Goal: Task Accomplishment & Management: Manage account settings

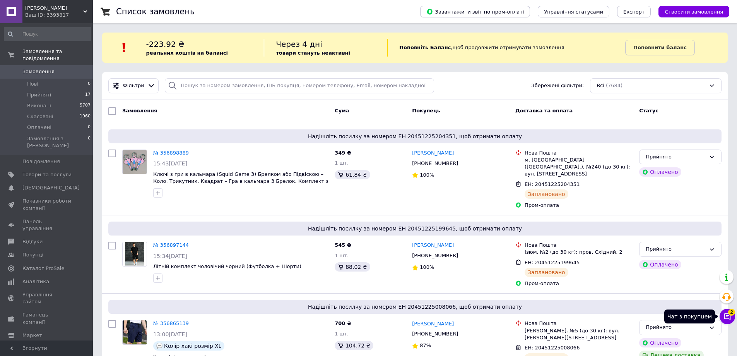
click at [728, 317] on icon at bounding box center [728, 316] width 8 height 8
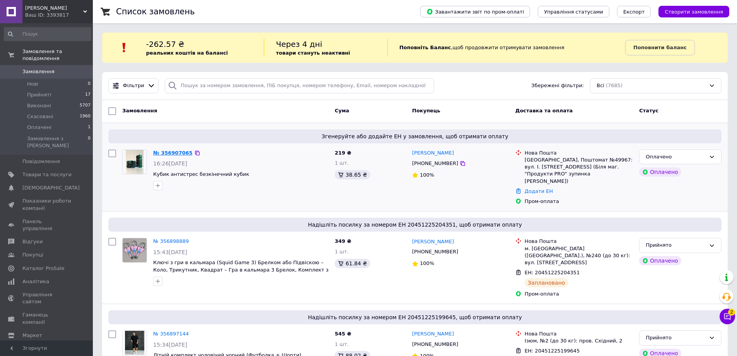
click at [165, 151] on link "№ 356907065" at bounding box center [172, 153] width 39 height 6
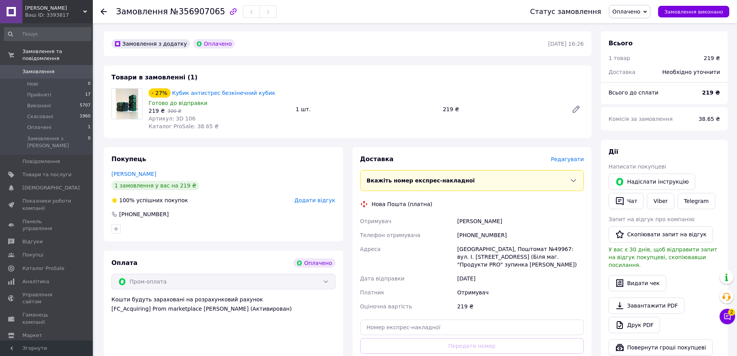
scroll to position [39, 0]
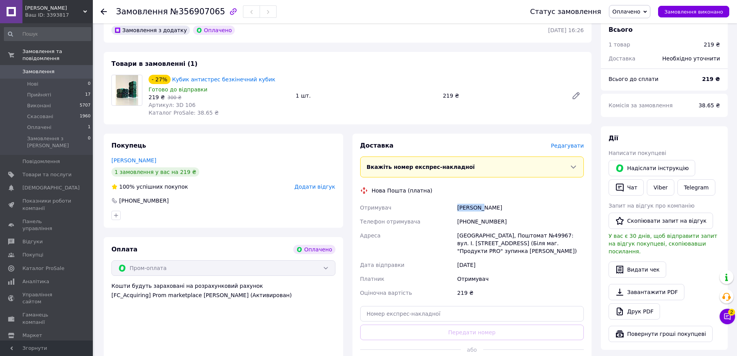
drag, startPoint x: 457, startPoint y: 207, endPoint x: 479, endPoint y: 209, distance: 22.1
click at [479, 209] on div "Чурікова Наталья" at bounding box center [521, 207] width 130 height 14
copy div "Чурікова"
drag, startPoint x: 482, startPoint y: 207, endPoint x: 517, endPoint y: 209, distance: 34.9
click at [517, 209] on div "Чурікова Наталья" at bounding box center [521, 207] width 130 height 14
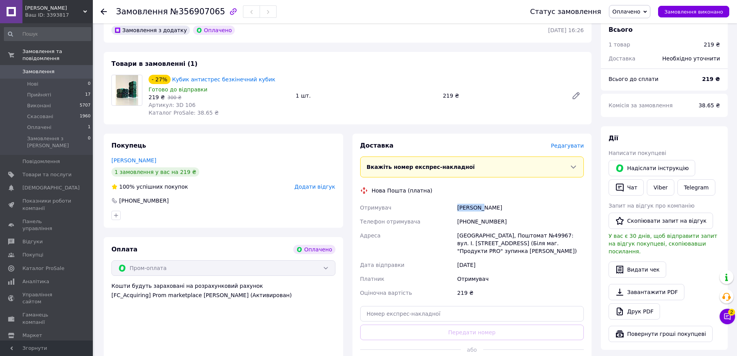
copy div "Наталья"
drag, startPoint x: 467, startPoint y: 221, endPoint x: 507, endPoint y: 220, distance: 40.3
click at [507, 220] on div "+380506771472" at bounding box center [521, 221] width 130 height 14
copy div "0506771472"
drag, startPoint x: 458, startPoint y: 235, endPoint x: 477, endPoint y: 234, distance: 18.6
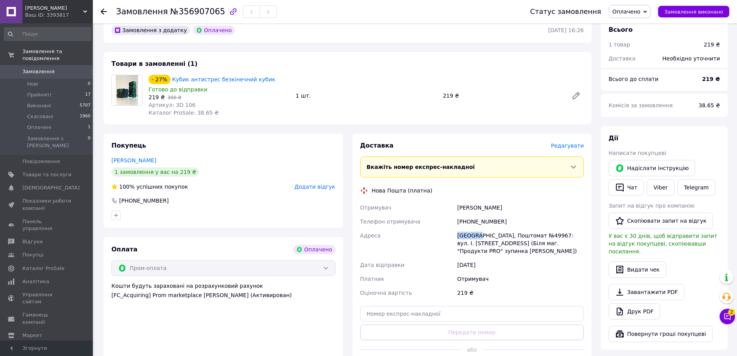
click at [477, 234] on div "Вінниця, Поштомат №49967: вул. І. Богуна, 71 (Біля маг. "Продукти PRO" зупинка …" at bounding box center [521, 242] width 130 height 29
copy div "Вінниця"
click at [518, 236] on div "Вінниця, Поштомат №49967: вул. І. Богуна, 71 (Біля маг. "Продукти PRO" зупинка …" at bounding box center [521, 242] width 130 height 29
copy div "49967"
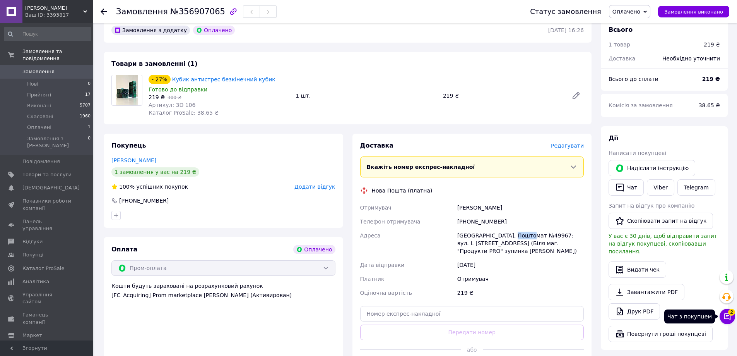
click at [728, 315] on icon at bounding box center [728, 316] width 7 height 7
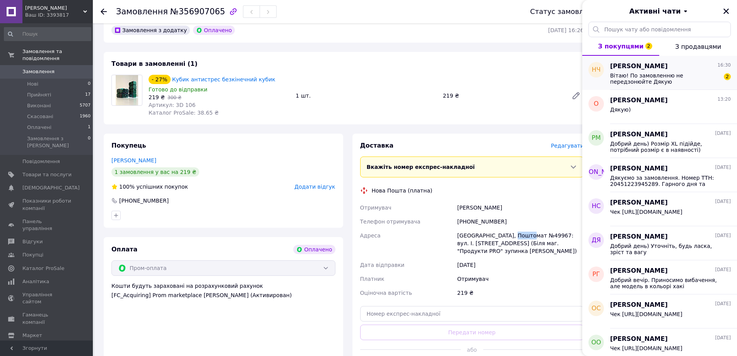
click at [645, 73] on span "Вітаю! По замовленню не передзонюйте Дякую" at bounding box center [665, 78] width 110 height 12
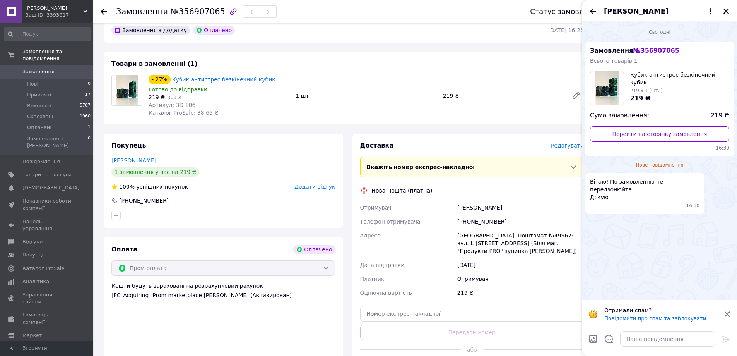
drag, startPoint x: 730, startPoint y: 311, endPoint x: 725, endPoint y: 315, distance: 6.1
click at [730, 311] on icon at bounding box center [727, 313] width 7 height 7
click at [675, 339] on textarea at bounding box center [667, 338] width 95 height 15
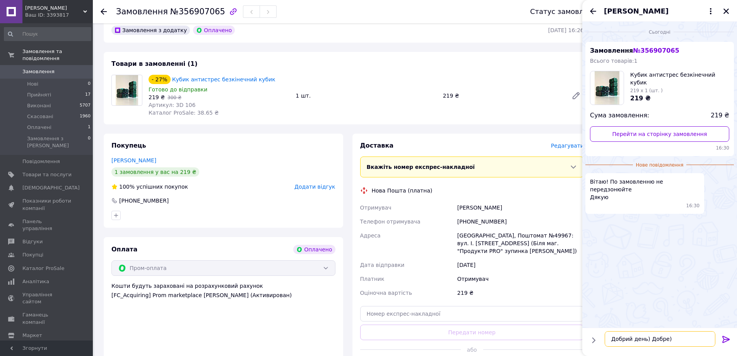
scroll to position [13, 0]
paste textarea "Дякуємо за замовлення. Відправка 13.08.2025. Номер ТТН: 20451225204351. Гарного…"
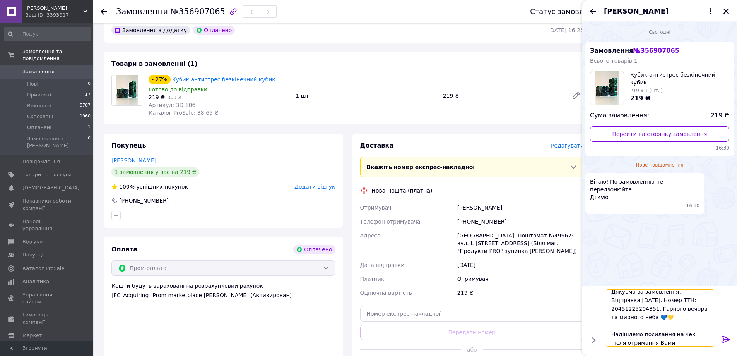
scroll to position [15, 0]
drag, startPoint x: 674, startPoint y: 291, endPoint x: 641, endPoint y: 305, distance: 35.7
click at [641, 305] on textarea "Добрий день) Добре) Дякуємо за замовлення. Відправка 13.08.2025. Номер ТТН: 204…" at bounding box center [660, 317] width 111 height 57
drag, startPoint x: 615, startPoint y: 307, endPoint x: 652, endPoint y: 306, distance: 36.8
click at [652, 306] on textarea "Добрий день) Добре) Дякуємо за замовлення. Номер ТТН: 20451225204351. Гарного в…" at bounding box center [660, 317] width 111 height 57
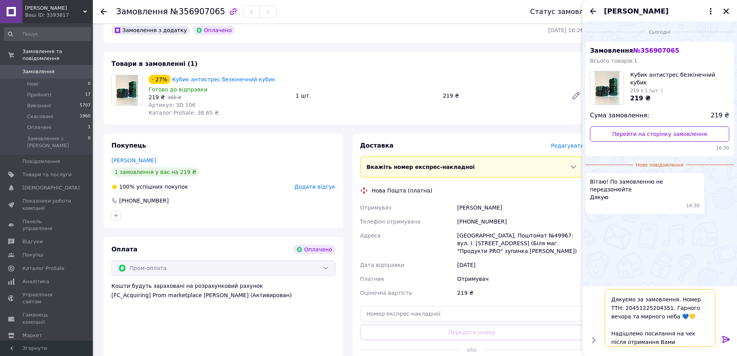
paste textarea "79482"
type textarea "Добрий день) Добре) Дякуємо за замовлення. Номер ТТН: 20451225279482. Гарного в…"
click at [726, 337] on icon at bounding box center [726, 338] width 9 height 9
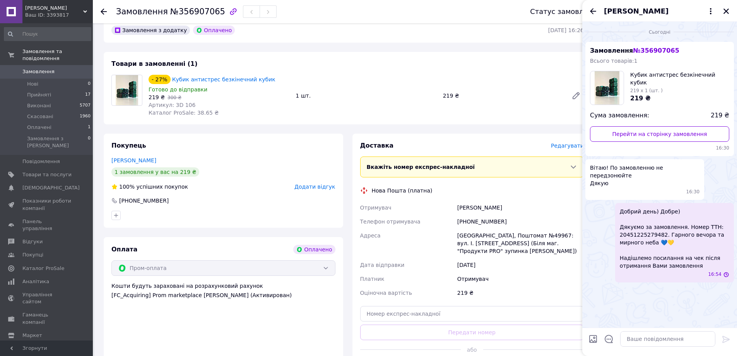
scroll to position [0, 0]
click at [727, 10] on icon "Закрити" at bounding box center [726, 11] width 5 height 5
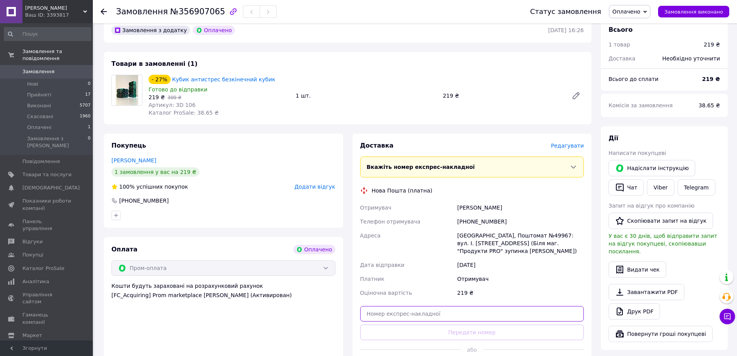
click at [420, 306] on input "text" at bounding box center [472, 313] width 224 height 15
paste input "20451225279482"
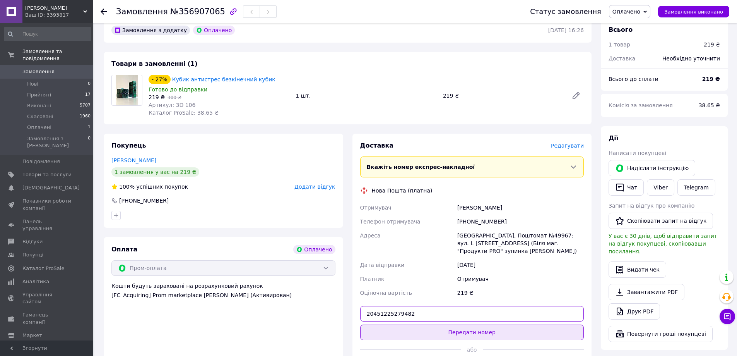
type input "20451225279482"
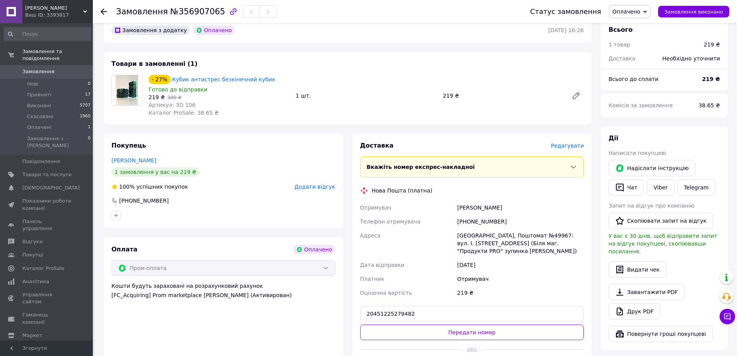
click at [427, 324] on button "Передати номер" at bounding box center [472, 331] width 224 height 15
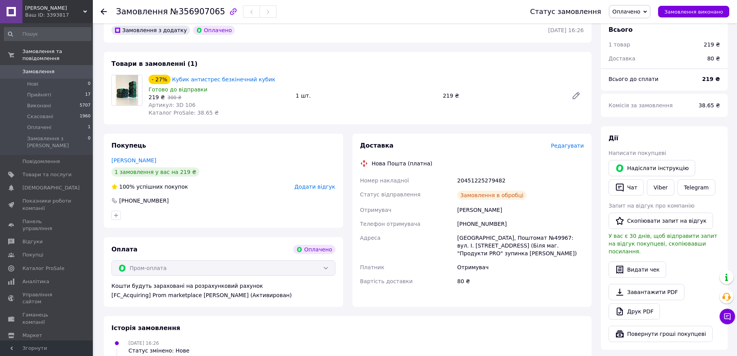
click at [639, 12] on span "Оплачено" at bounding box center [627, 12] width 28 height 6
click at [636, 27] on li "Прийнято" at bounding box center [630, 27] width 41 height 12
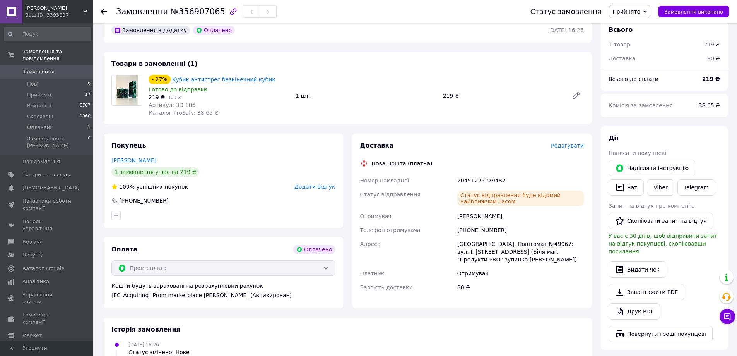
drag, startPoint x: 457, startPoint y: 214, endPoint x: 517, endPoint y: 218, distance: 60.5
click at [517, 218] on div "Чурікова Наталья" at bounding box center [521, 216] width 130 height 14
copy div "Чурікова Наталья"
click at [471, 228] on div "+380506771472" at bounding box center [521, 230] width 130 height 14
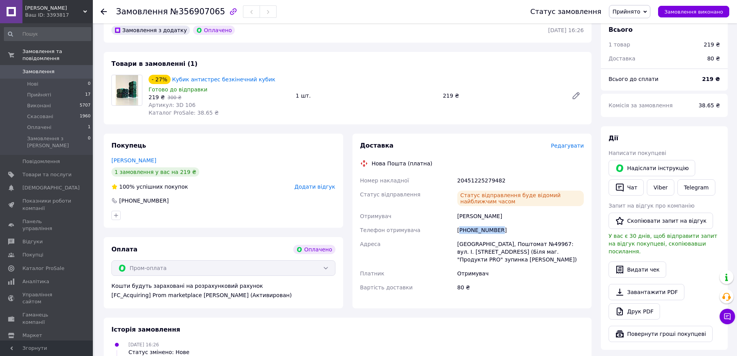
copy div "380506771472"
drag, startPoint x: 458, startPoint y: 243, endPoint x: 580, endPoint y: 253, distance: 122.3
click at [580, 253] on div "Вінниця, Поштомат №49967: вул. І. Богуна, 71 (Біля маг. "Продукти PRO" зупинка …" at bounding box center [521, 251] width 130 height 29
copy div "Вінниця, Поштомат №49967: вул. І. Богуна, 71 (Біля маг. "Продукти PRO" зупинка …"
click at [476, 181] on div "20451225279482" at bounding box center [521, 180] width 130 height 14
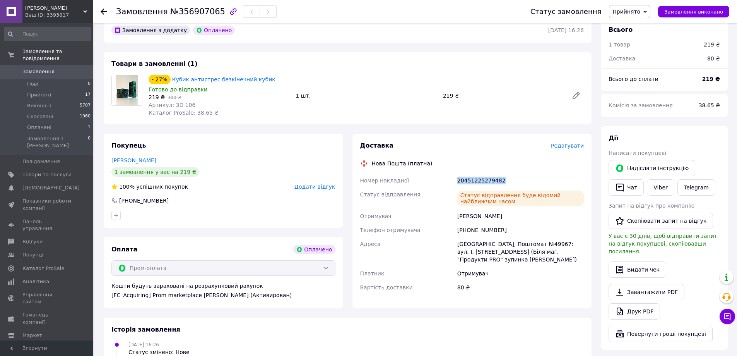
click at [476, 181] on div "20451225279482" at bounding box center [521, 180] width 130 height 14
copy div "20451225279482"
drag, startPoint x: 169, startPoint y: 82, endPoint x: 220, endPoint y: 94, distance: 52.6
click at [273, 78] on div "- 27% Кубик антистрес безкінечний кубик" at bounding box center [219, 79] width 142 height 11
copy link "Кубик антистрес безкінечний кубик"
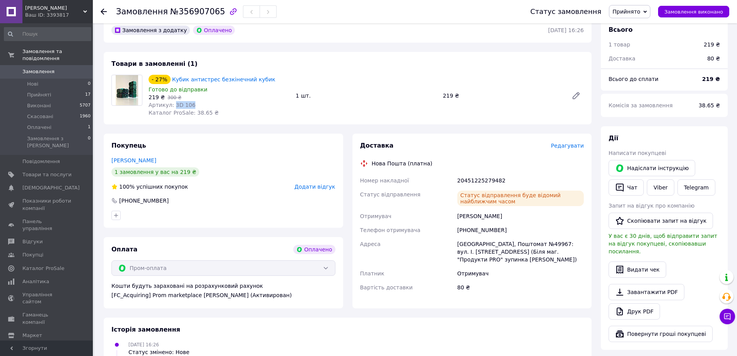
drag, startPoint x: 172, startPoint y: 105, endPoint x: 204, endPoint y: 105, distance: 32.1
click at [204, 105] on div "Артикул: 3D 106" at bounding box center [219, 105] width 141 height 8
click at [187, 10] on span "№356907065" at bounding box center [197, 11] width 55 height 9
click at [47, 68] on span "Замовлення" at bounding box center [38, 71] width 32 height 7
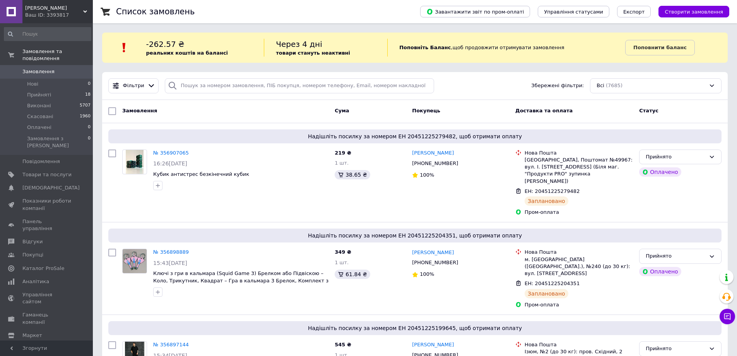
click at [40, 68] on span "Замовлення" at bounding box center [38, 71] width 32 height 7
